Goal: Information Seeking & Learning: Learn about a topic

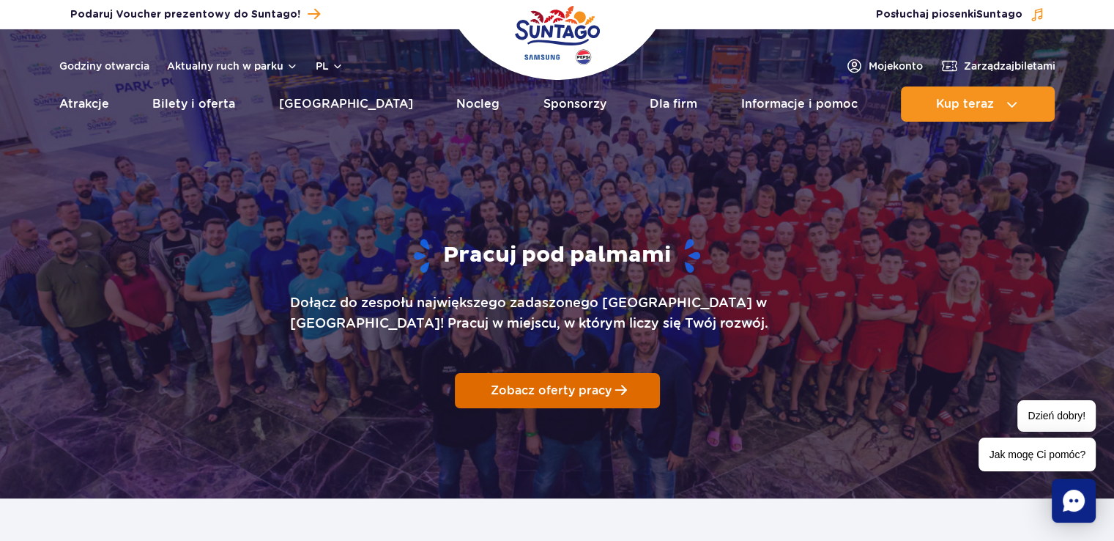
click at [574, 400] on link "Zobacz oferty pracy" at bounding box center [557, 390] width 205 height 35
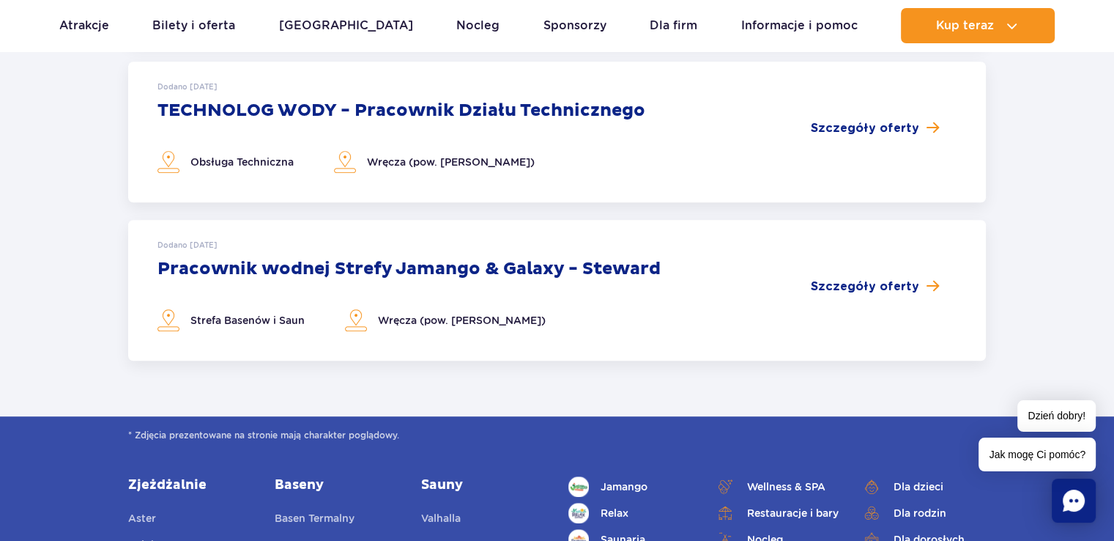
scroll to position [952, 0]
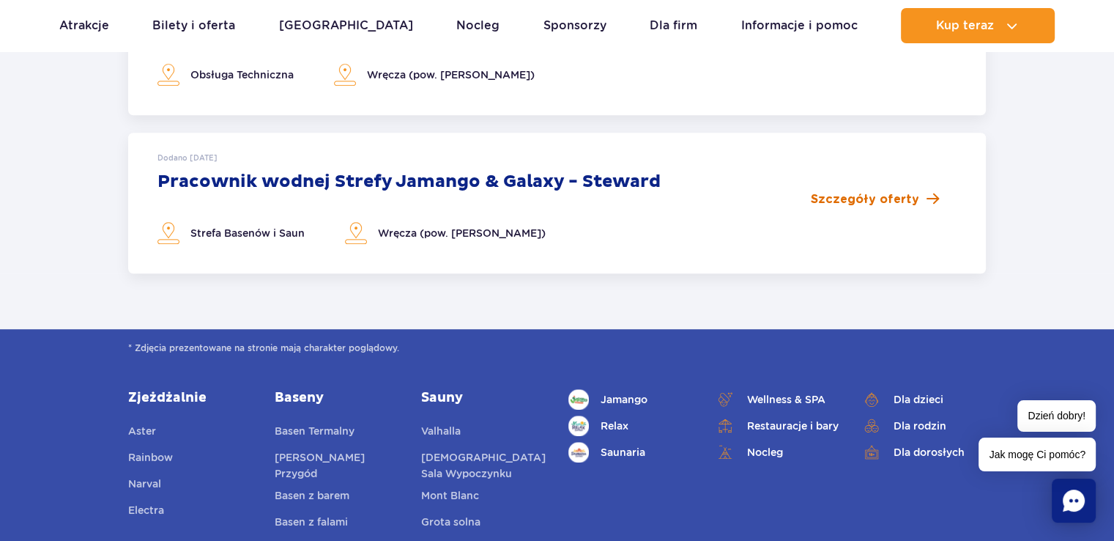
click at [927, 206] on span at bounding box center [933, 199] width 12 height 14
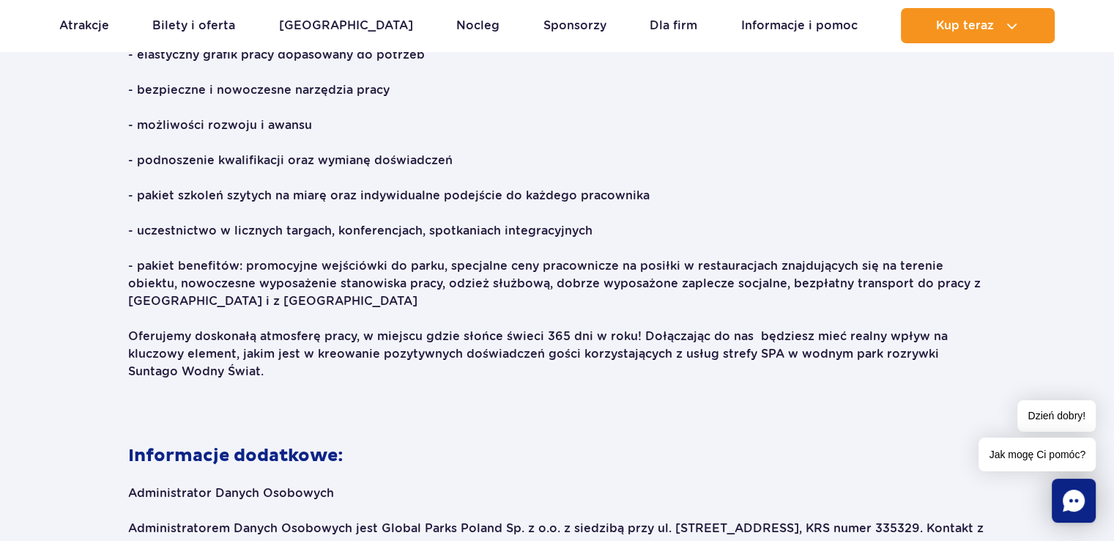
scroll to position [1905, 0]
